Goal: Book appointment/travel/reservation

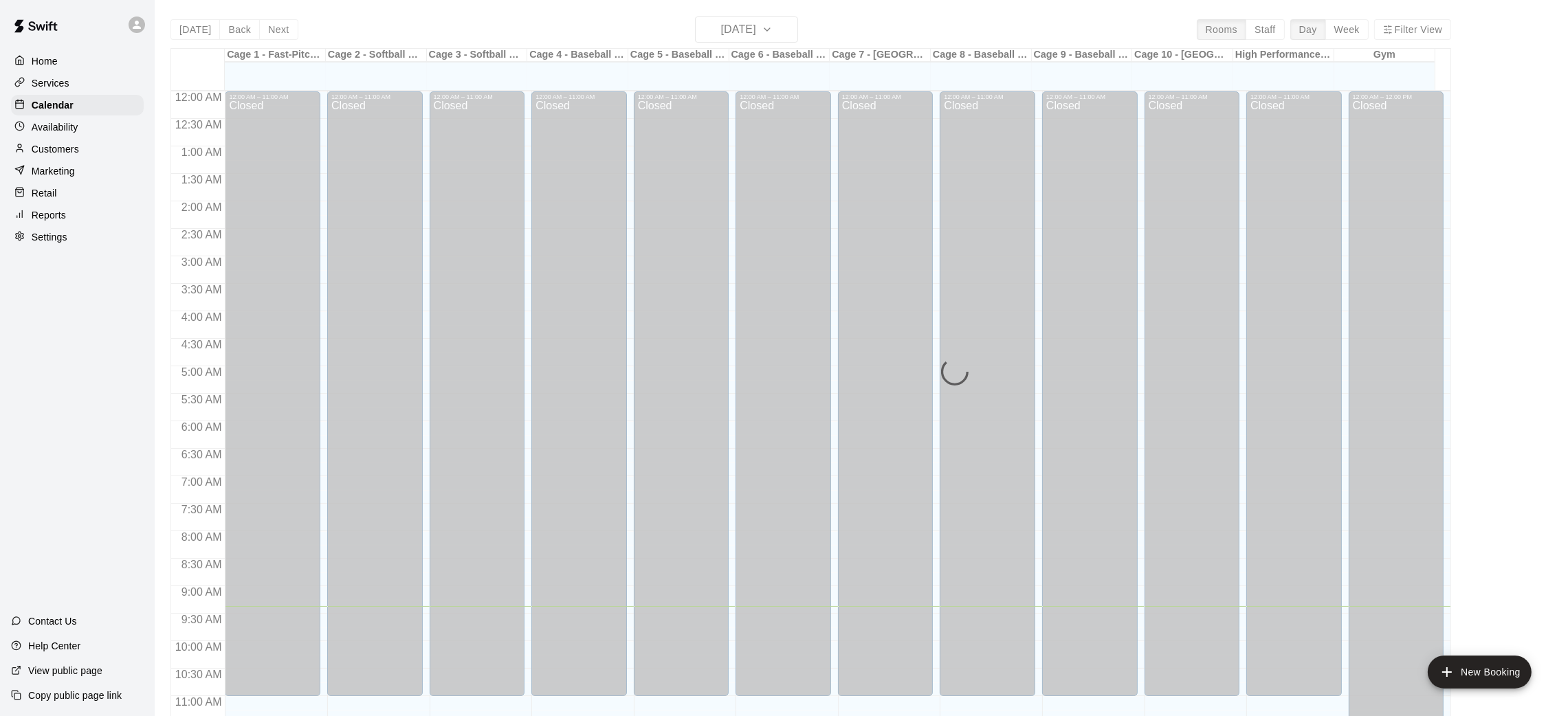
scroll to position [515, 0]
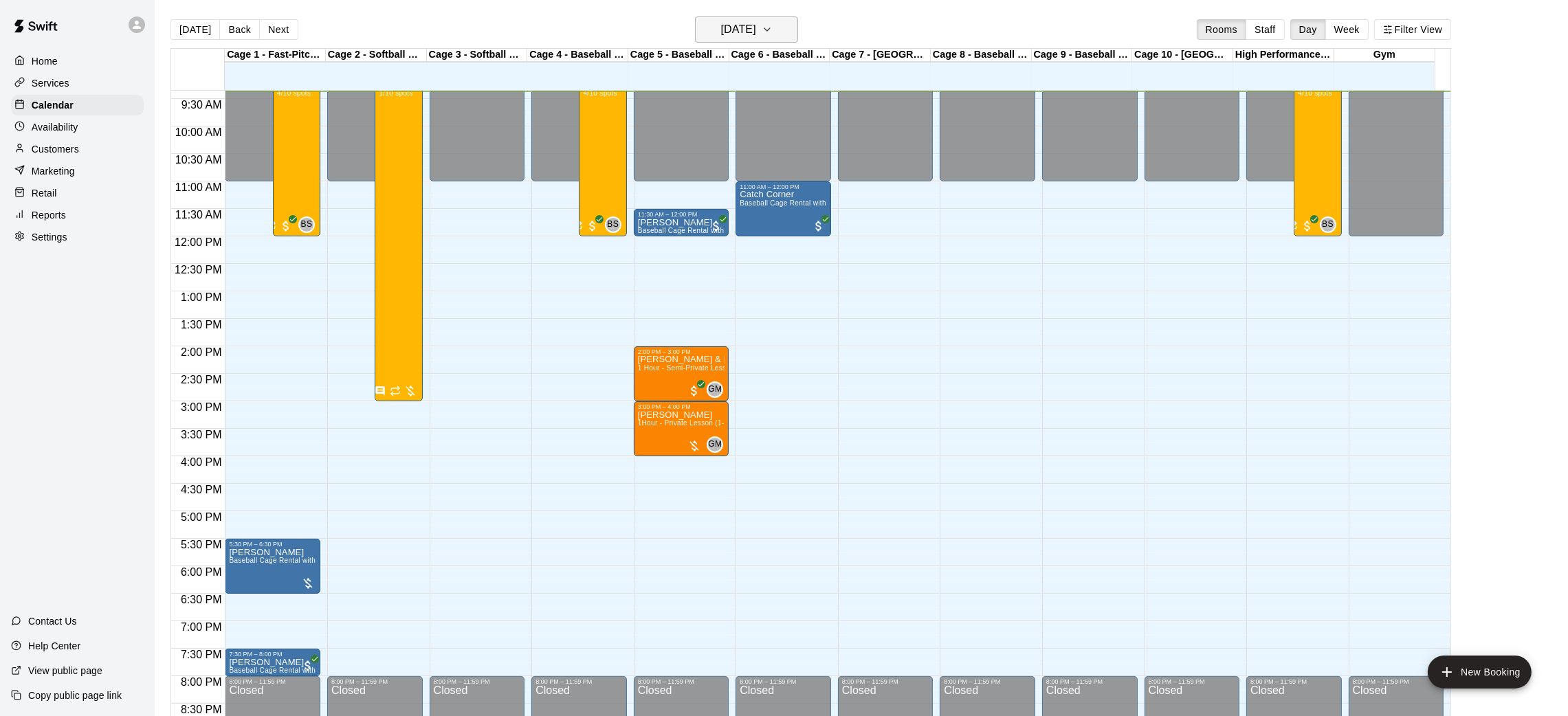
click at [728, 24] on h6 "[DATE]" at bounding box center [739, 29] width 35 height 19
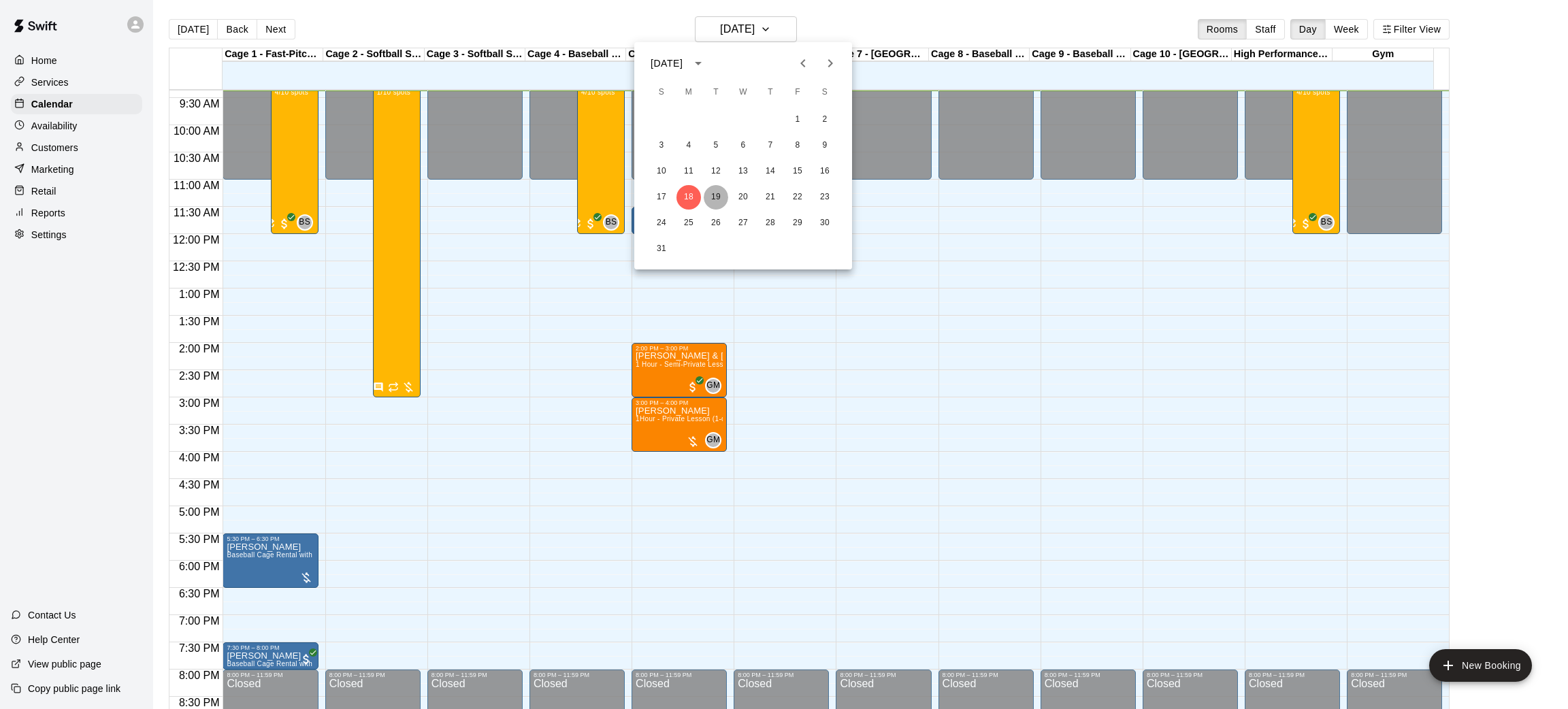
click at [717, 194] on button "19" at bounding box center [715, 197] width 24 height 24
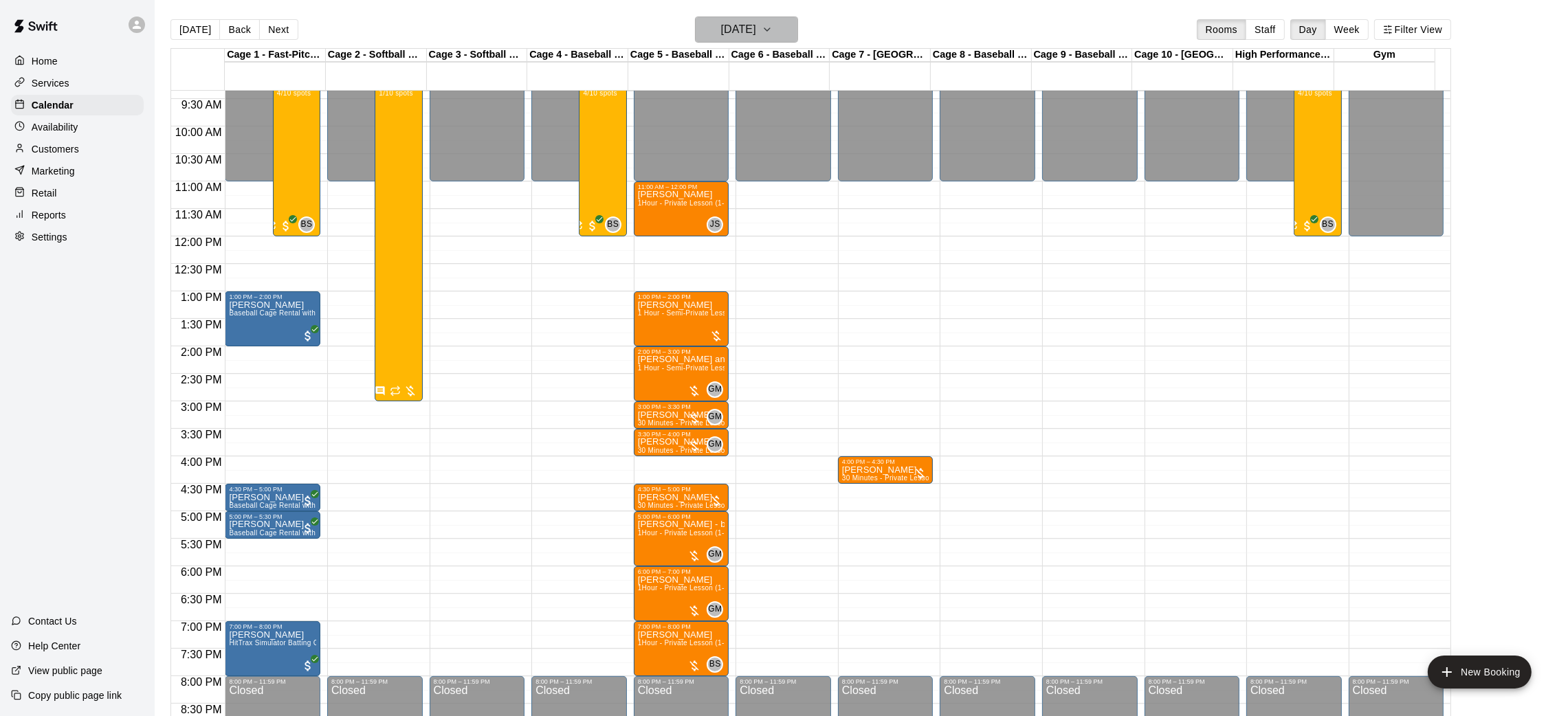
click at [732, 33] on h6 "[DATE]" at bounding box center [739, 29] width 35 height 19
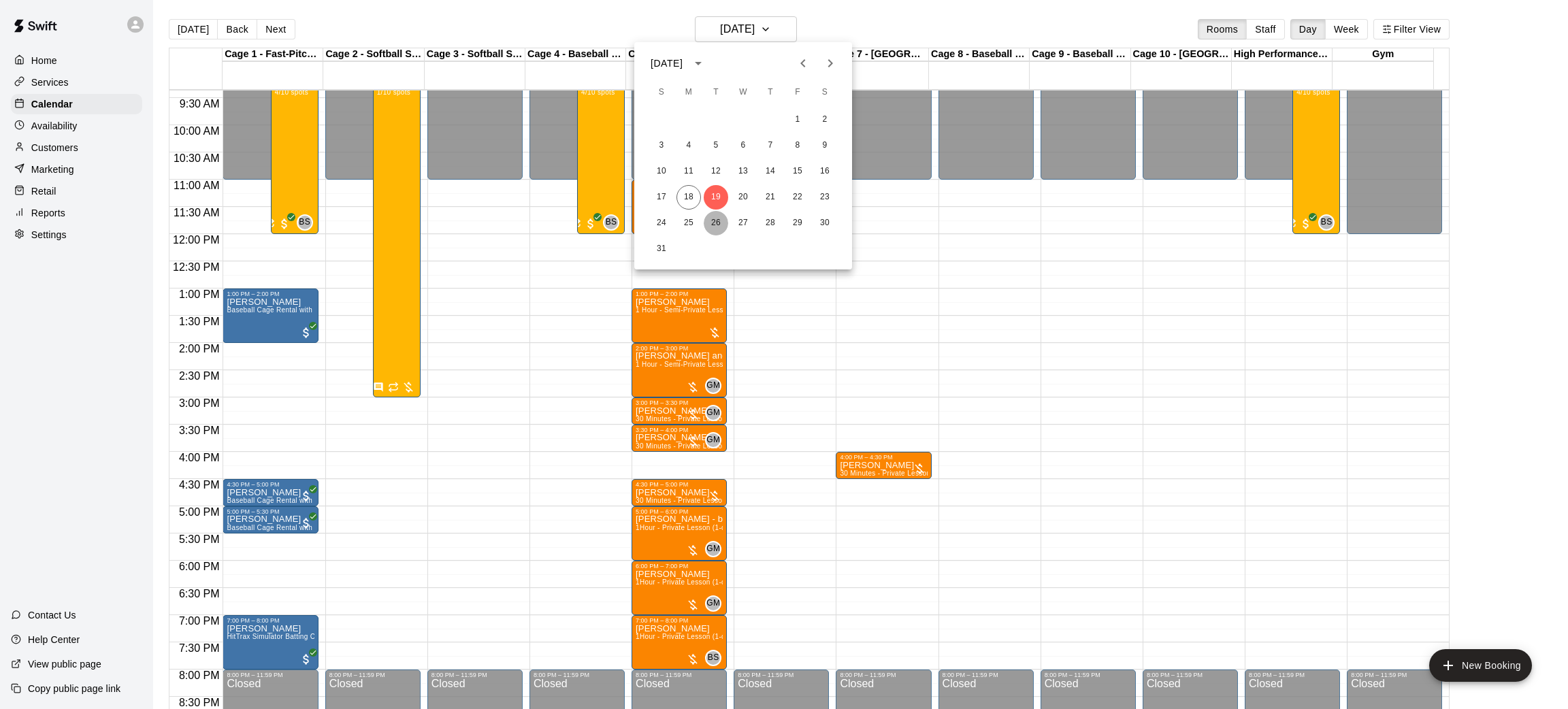
click at [721, 220] on button "26" at bounding box center [715, 223] width 24 height 24
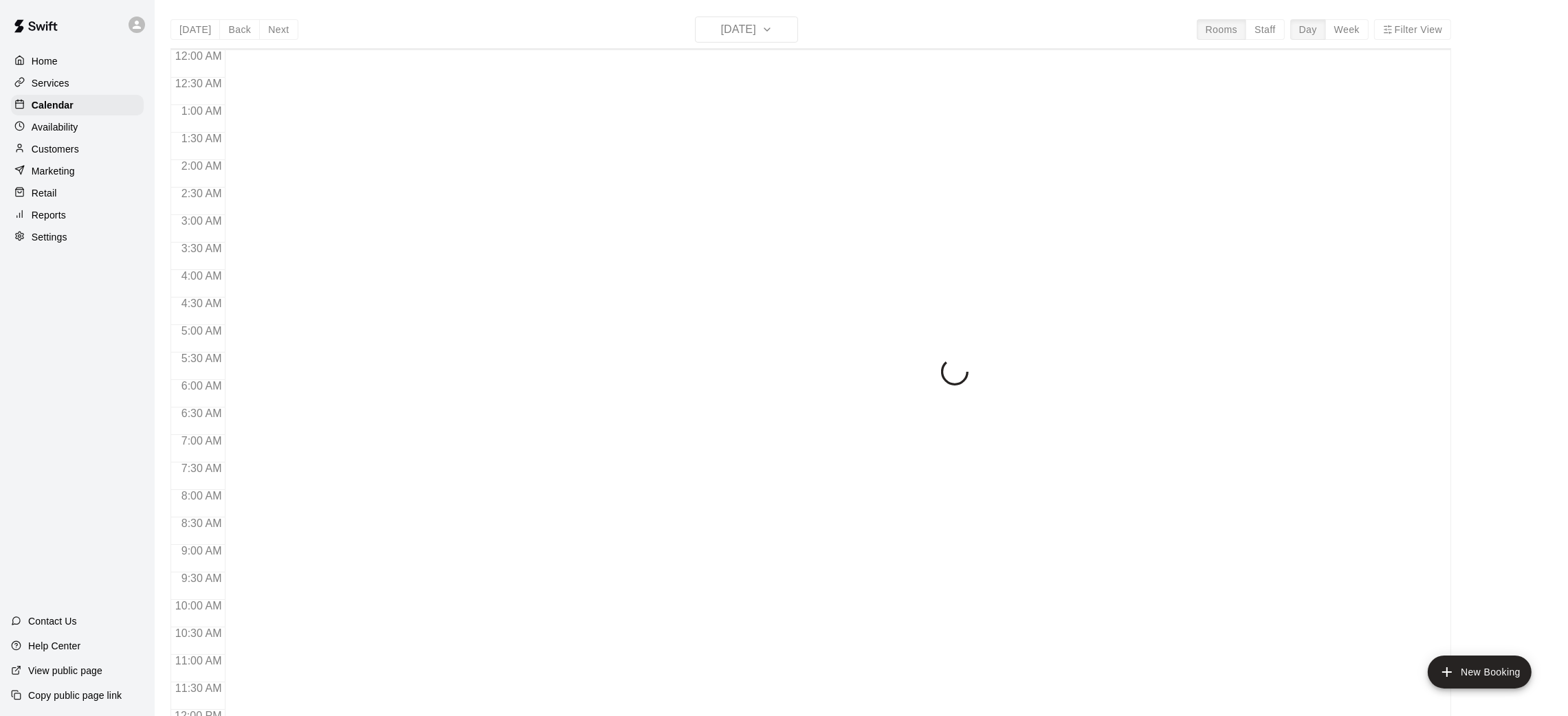
scroll to position [516, 0]
